Goal: Task Accomplishment & Management: Manage account settings

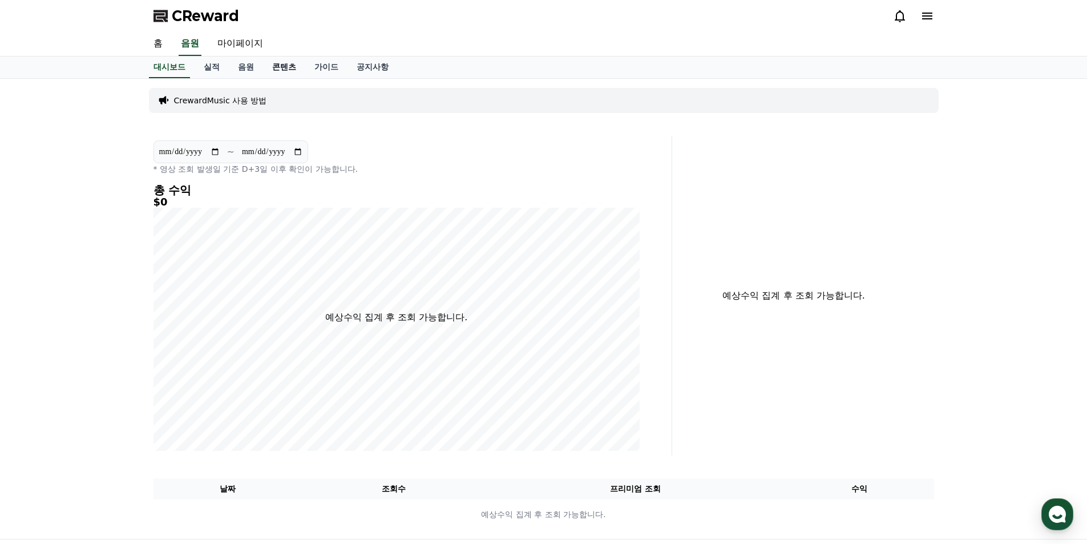
click at [285, 67] on link "콘텐츠" at bounding box center [284, 68] width 42 height 22
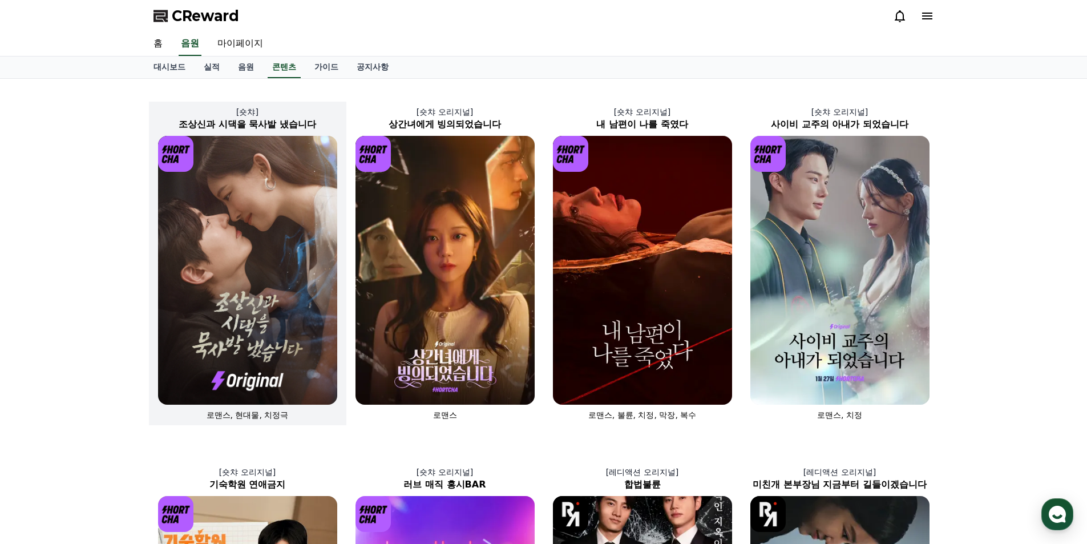
click at [280, 242] on img at bounding box center [247, 270] width 179 height 269
select select
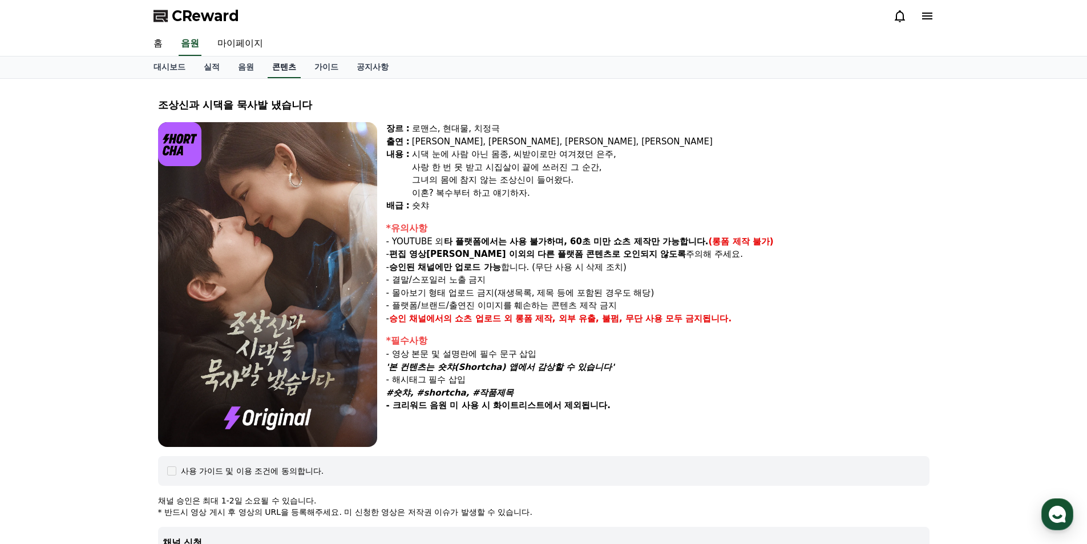
click at [281, 70] on link "콘텐츠" at bounding box center [284, 68] width 33 height 22
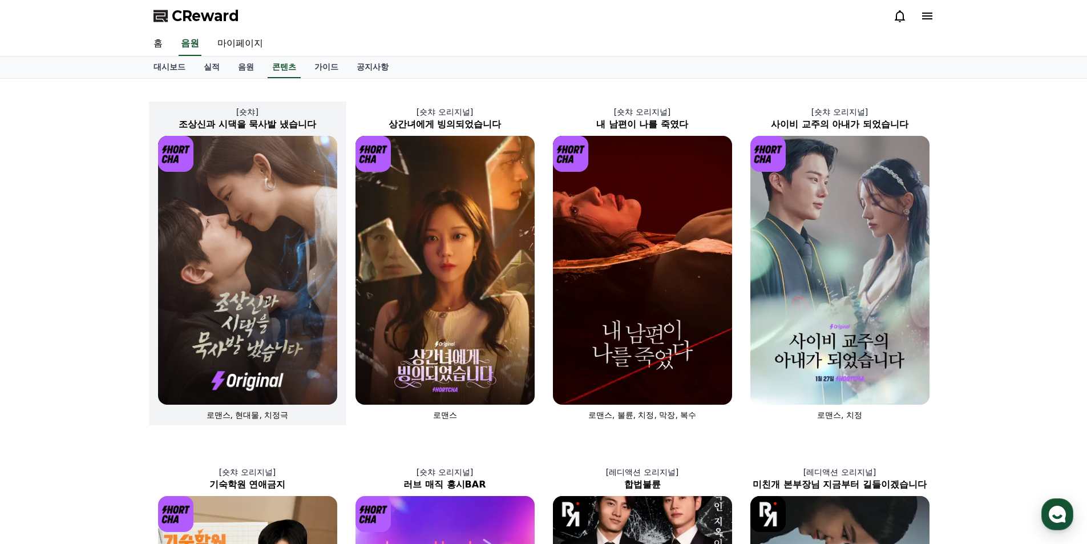
click at [253, 208] on img at bounding box center [247, 270] width 179 height 269
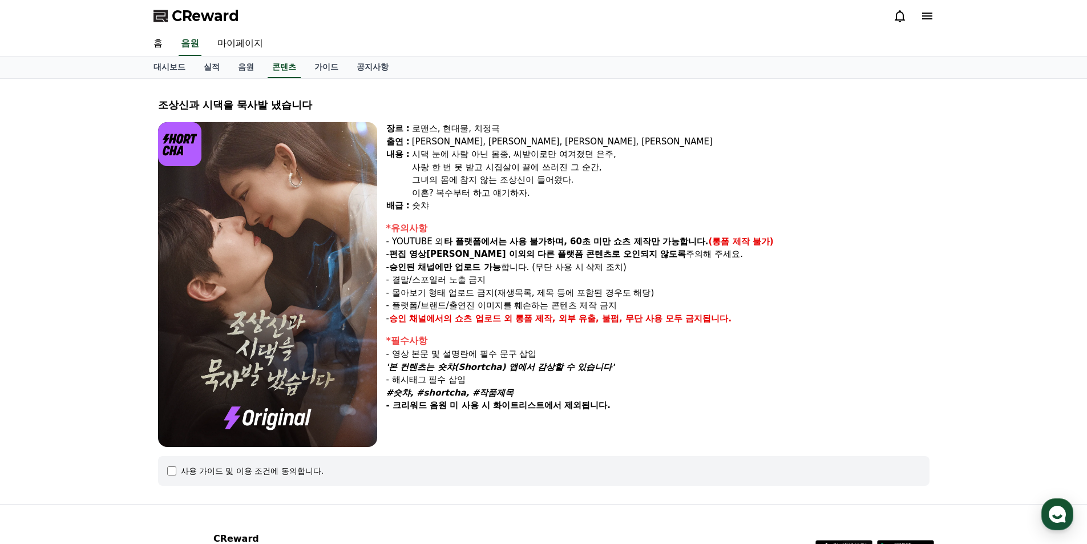
select select
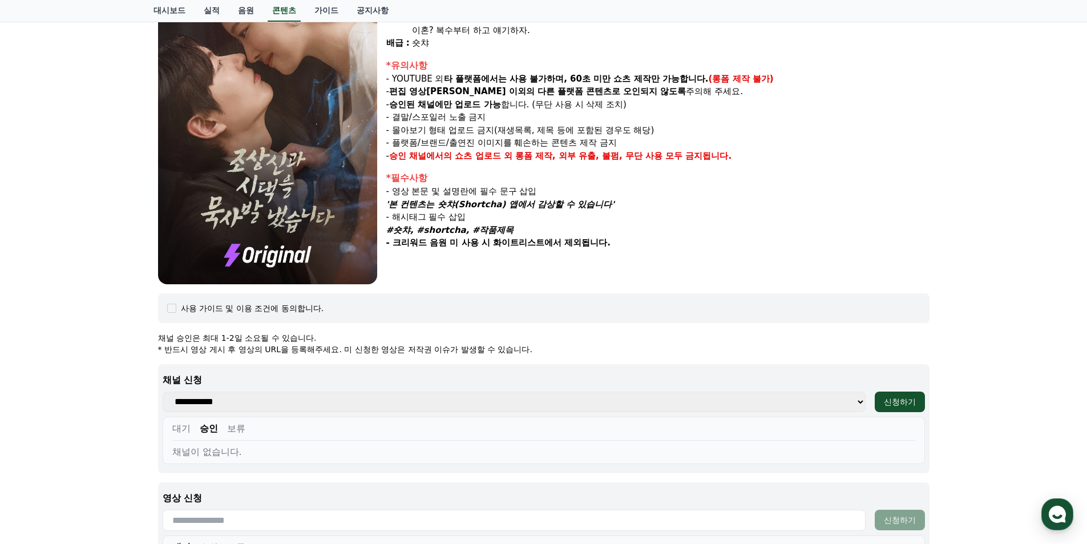
scroll to position [342, 0]
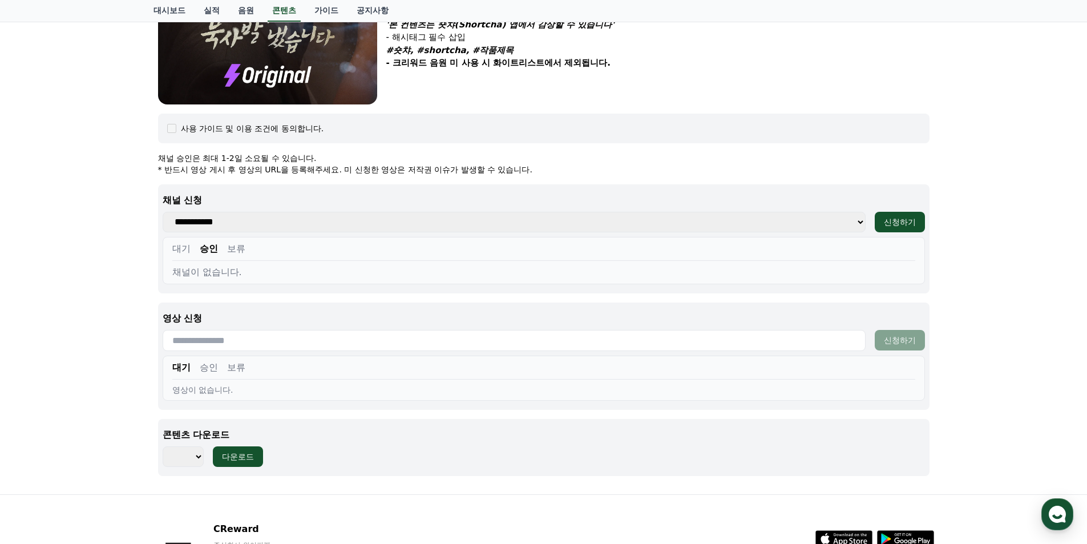
click at [211, 371] on button "승인" at bounding box center [209, 368] width 18 height 14
click at [188, 373] on button "대기" at bounding box center [181, 368] width 18 height 14
click at [172, 243] on button "대기" at bounding box center [181, 249] width 18 height 14
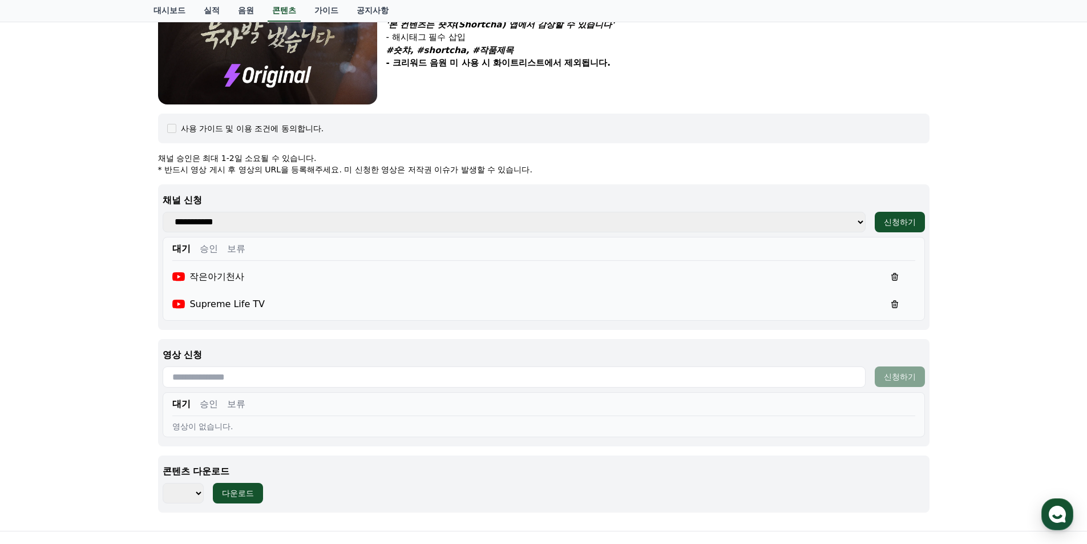
click at [201, 245] on button "승인" at bounding box center [209, 249] width 18 height 14
